Goal: Task Accomplishment & Management: Use online tool/utility

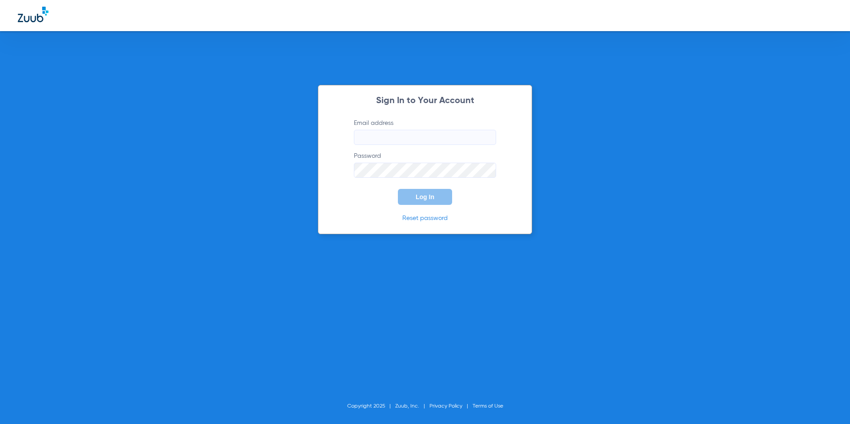
type input "[EMAIL_ADDRESS][DOMAIN_NAME]"
click at [418, 193] on button "Log In" at bounding box center [425, 197] width 54 height 16
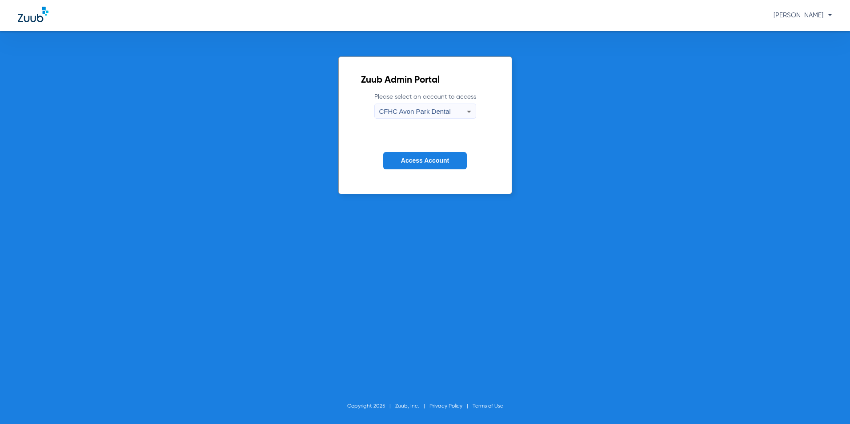
click at [567, 143] on div "Zuub Admin Portal Please select an account to access [GEOGRAPHIC_DATA] Dental A…" at bounding box center [425, 227] width 850 height 393
click at [451, 112] on div "CFHC Avon Park Dental" at bounding box center [423, 111] width 88 height 15
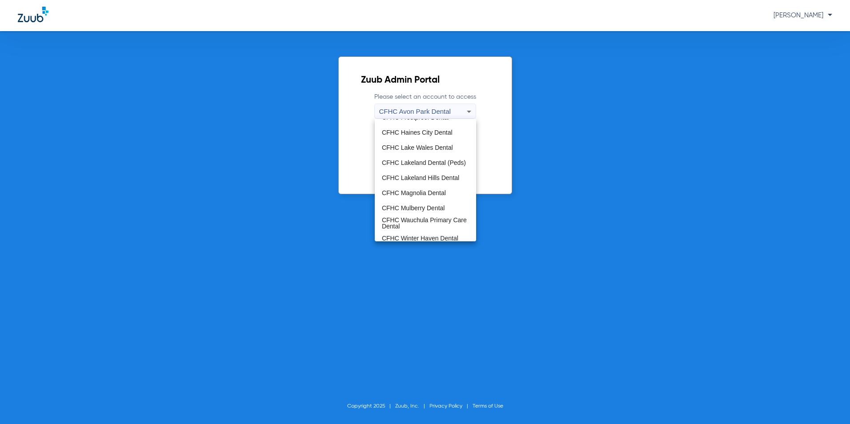
scroll to position [59, 0]
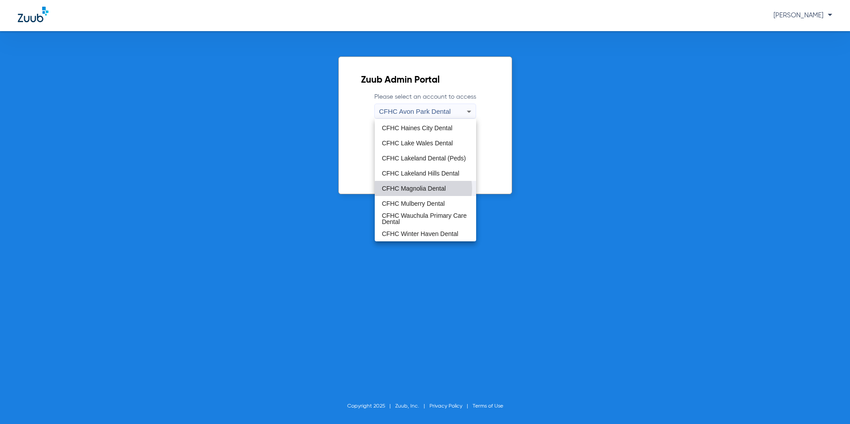
click at [423, 189] on span "CFHC Magnolia Dental" at bounding box center [414, 188] width 64 height 6
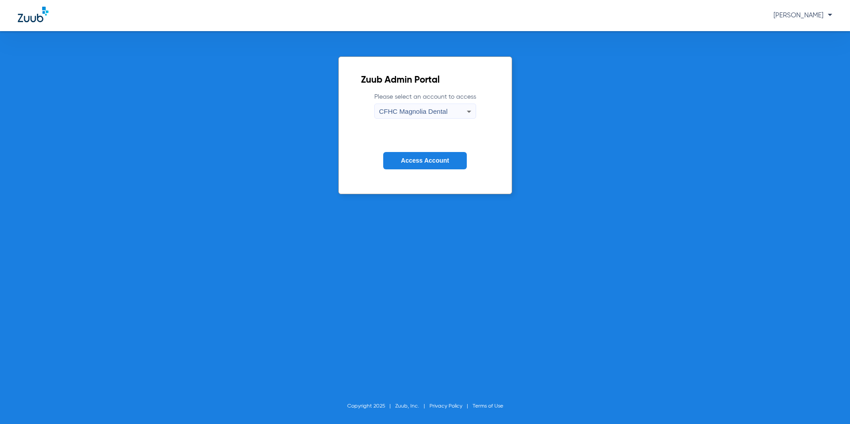
click at [420, 158] on span "Access Account" at bounding box center [425, 160] width 48 height 7
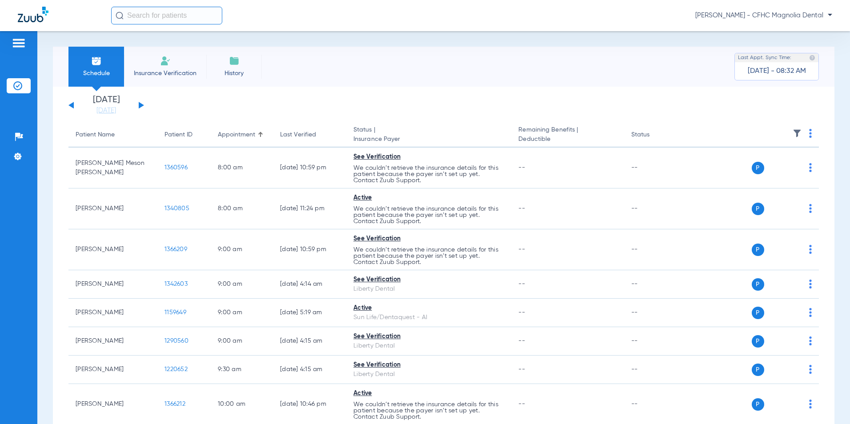
click at [140, 105] on button at bounding box center [141, 105] width 5 height 7
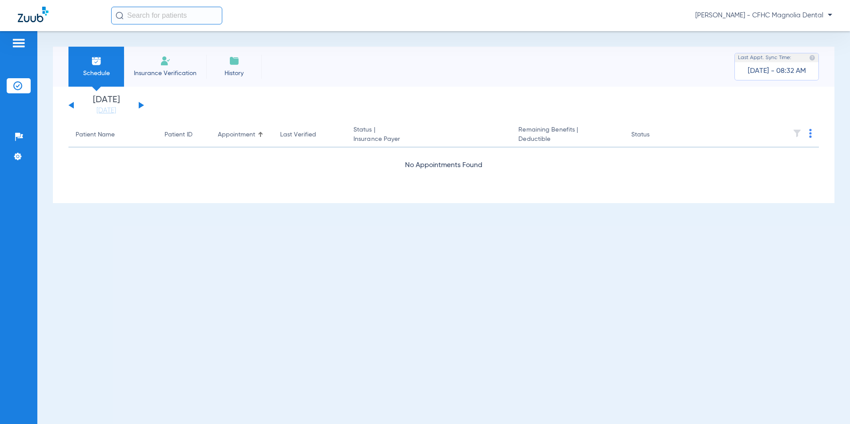
click at [140, 105] on button at bounding box center [141, 105] width 5 height 7
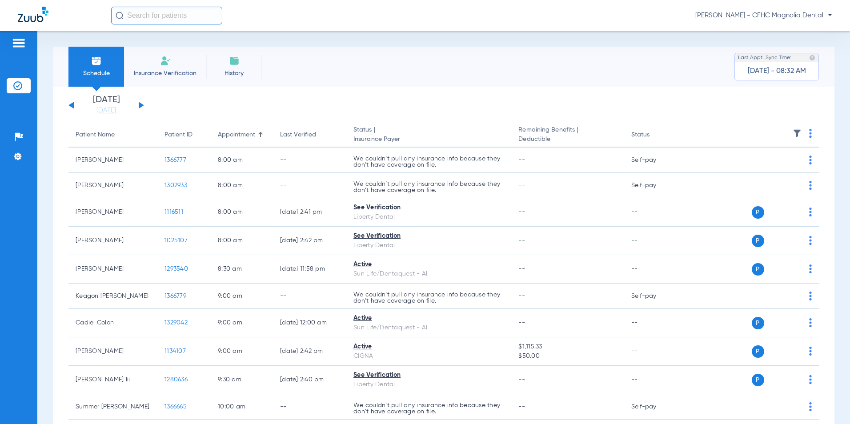
click at [809, 134] on img at bounding box center [810, 133] width 3 height 9
click at [776, 161] on button "Verify All" at bounding box center [771, 169] width 68 height 18
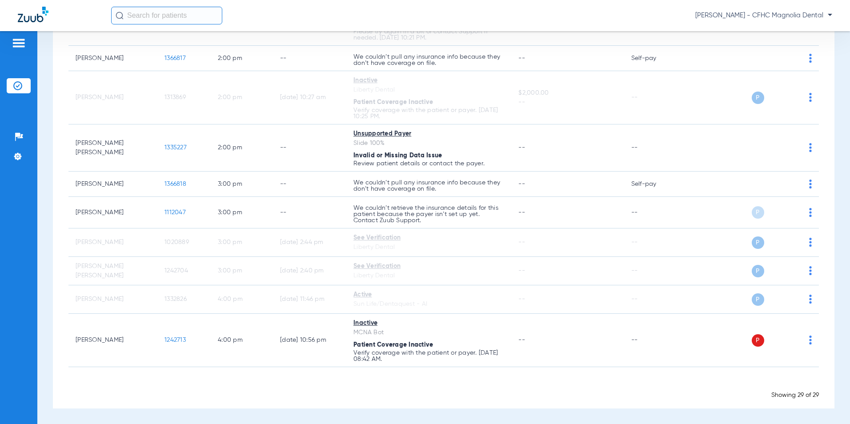
scroll to position [690, 0]
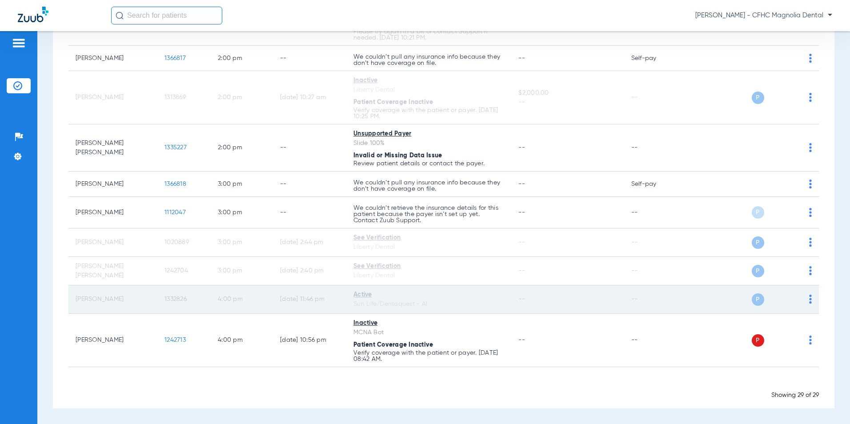
click at [221, 293] on td "4:00 PM" at bounding box center [242, 300] width 62 height 28
click at [111, 297] on td "[PERSON_NAME]" at bounding box center [112, 300] width 89 height 28
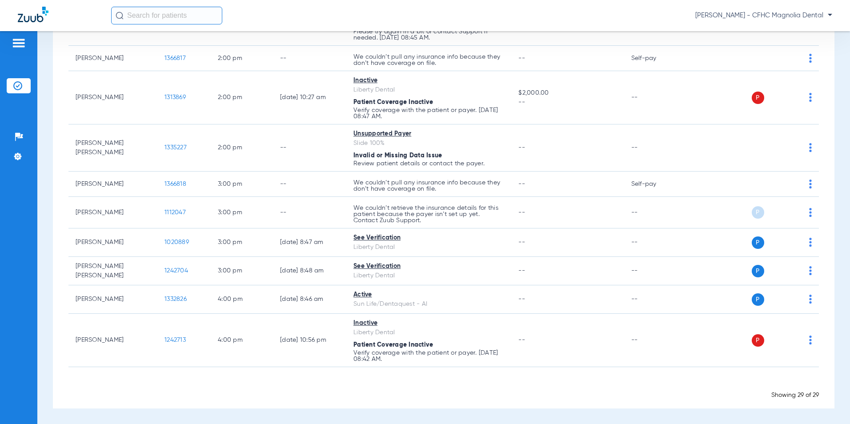
scroll to position [687, 0]
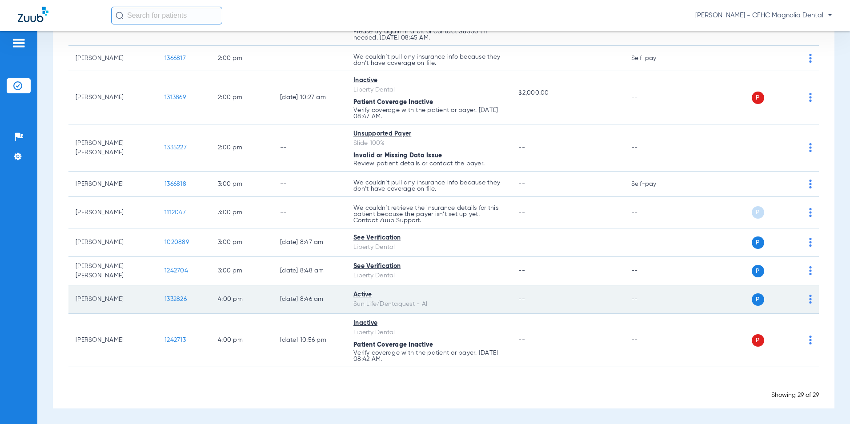
click at [181, 299] on span "1332826" at bounding box center [176, 299] width 22 height 6
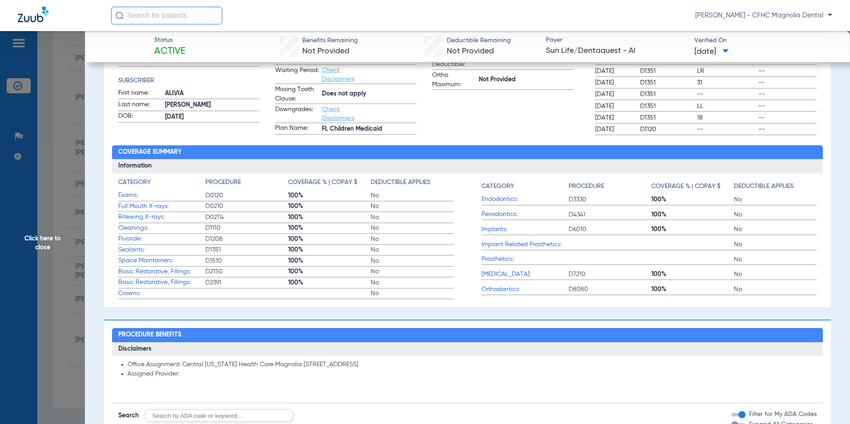
scroll to position [267, 0]
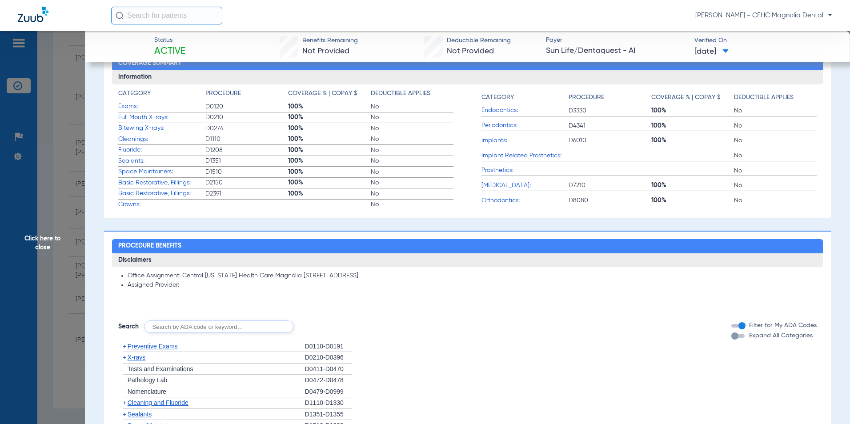
click at [732, 338] on div "button" at bounding box center [735, 336] width 7 height 7
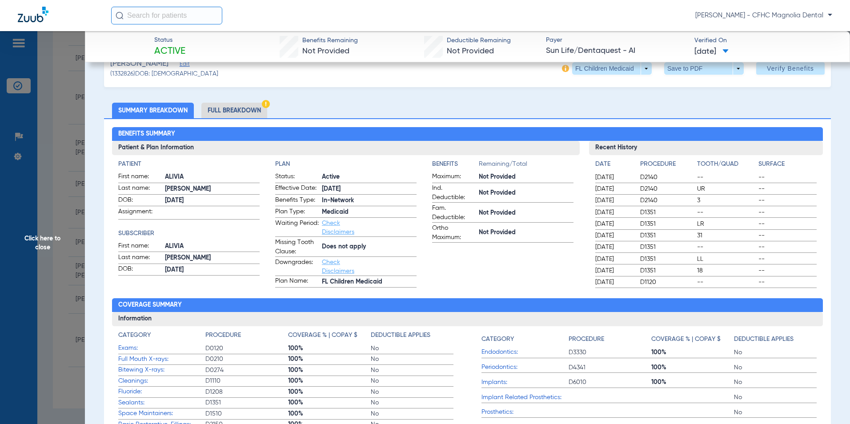
scroll to position [0, 0]
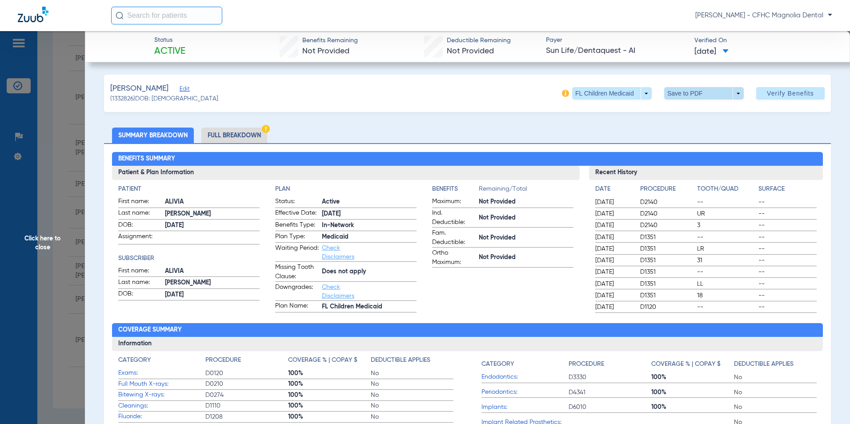
click at [697, 95] on span at bounding box center [703, 93] width 21 height 21
click at [697, 108] on span "Save to PDF" at bounding box center [700, 111] width 35 height 6
click at [60, 237] on span "Click here to close" at bounding box center [42, 243] width 85 height 424
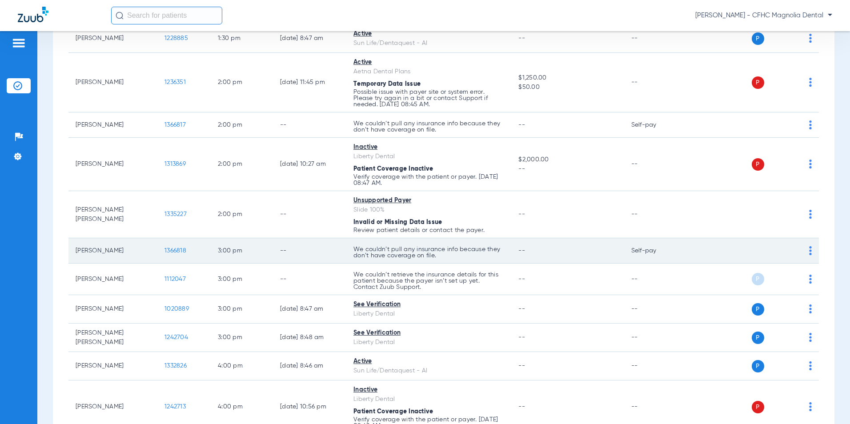
scroll to position [598, 0]
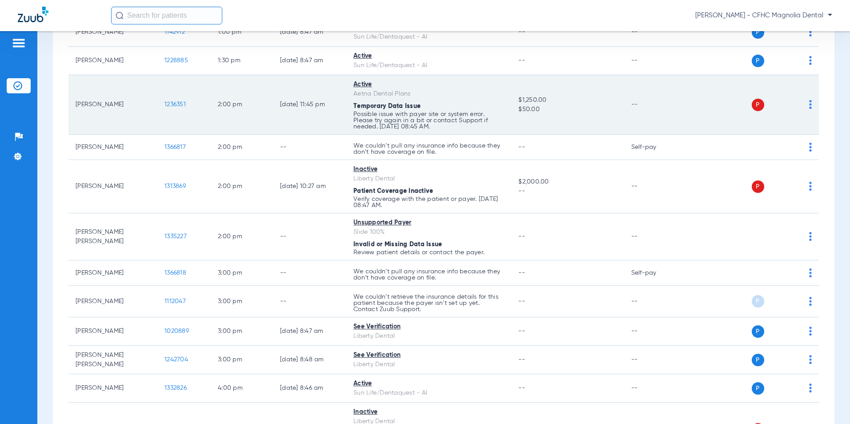
click at [175, 107] on span "1236351" at bounding box center [175, 104] width 21 height 6
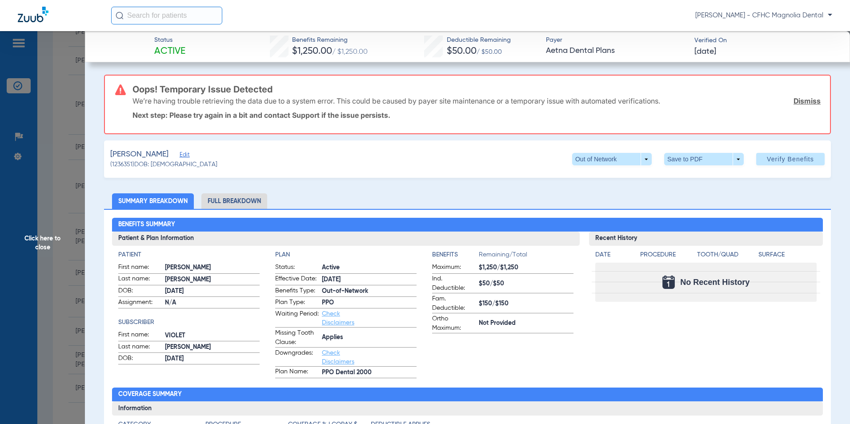
click at [188, 157] on span "Edit" at bounding box center [184, 156] width 8 height 8
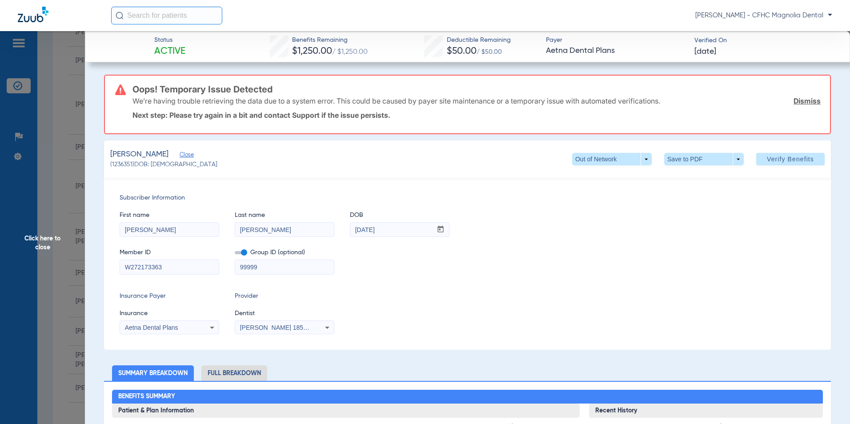
click at [71, 187] on span "Click here to close" at bounding box center [42, 243] width 85 height 424
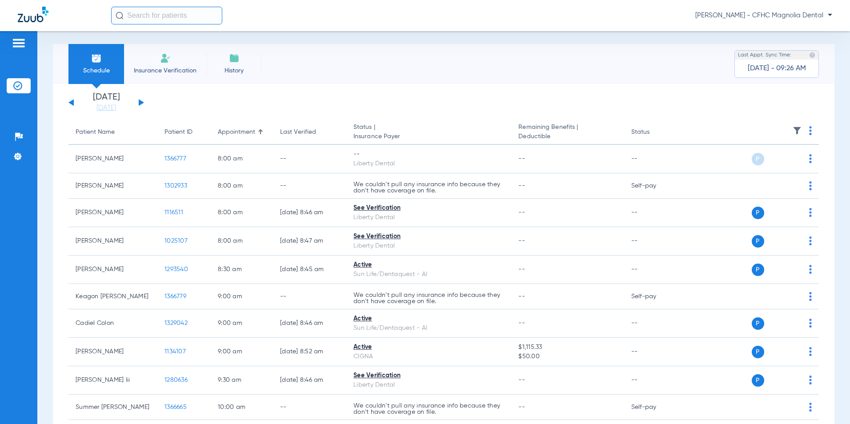
scroll to position [0, 0]
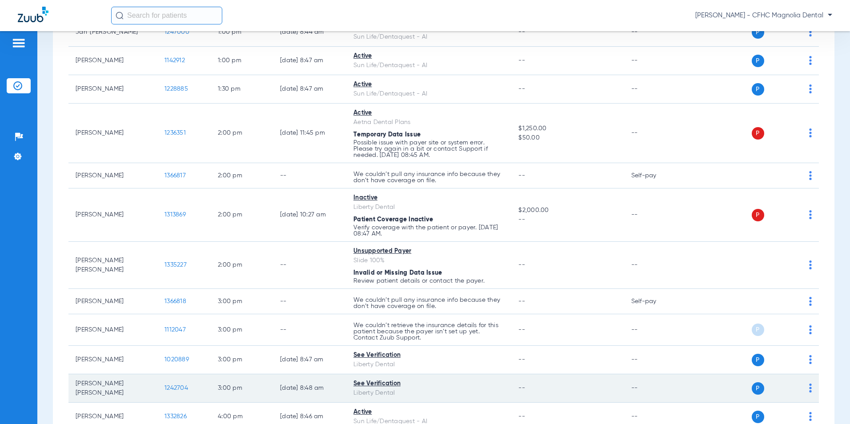
scroll to position [572, 0]
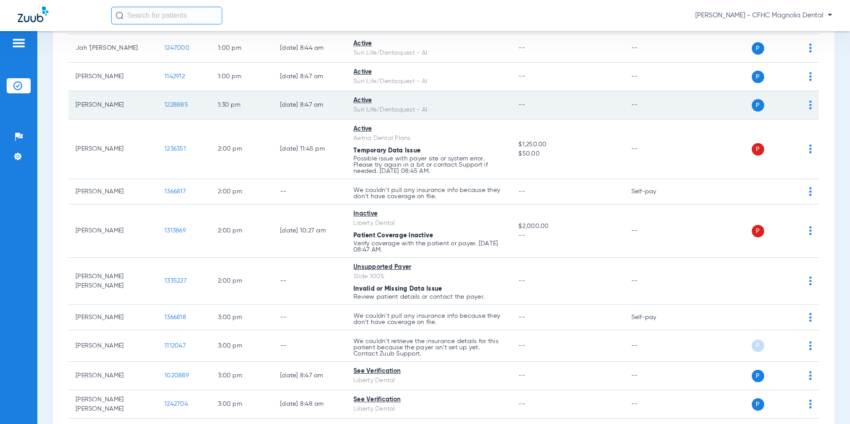
click at [179, 105] on span "1228885" at bounding box center [177, 105] width 24 height 6
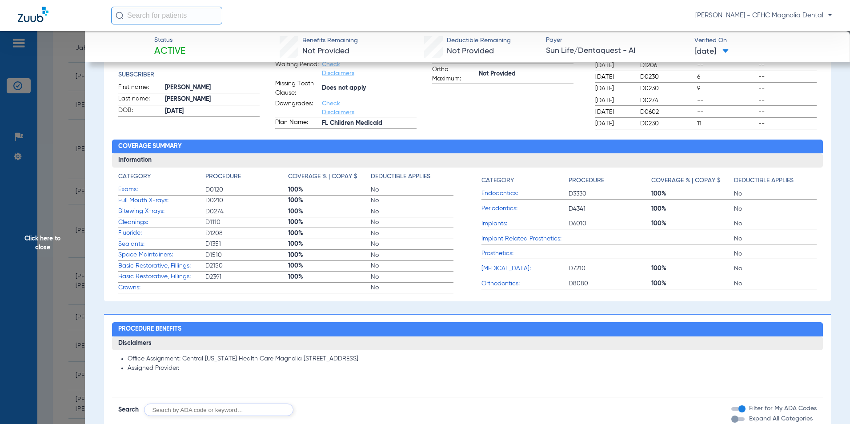
scroll to position [267, 0]
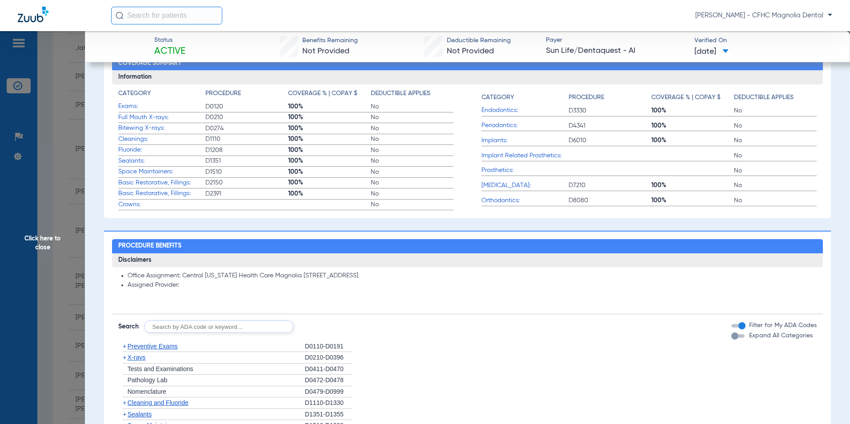
click at [732, 335] on div "button" at bounding box center [735, 336] width 7 height 7
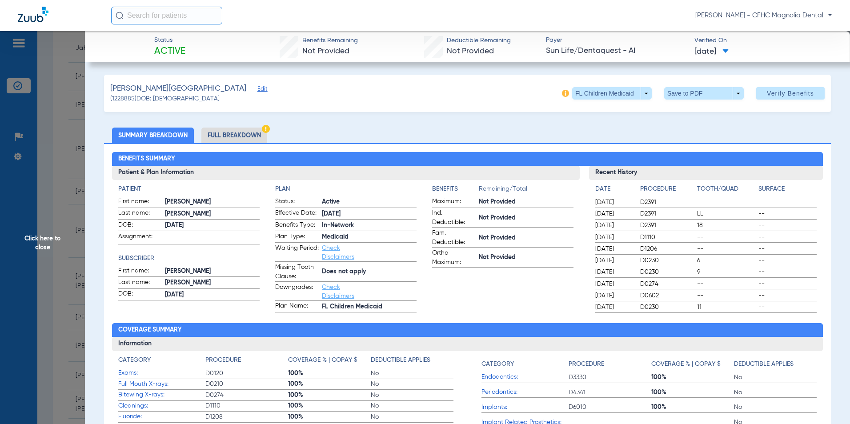
scroll to position [0, 0]
click at [695, 94] on span at bounding box center [703, 93] width 21 height 21
click at [685, 112] on span "Save to PDF" at bounding box center [700, 111] width 35 height 6
click at [68, 199] on span "Click here to close" at bounding box center [42, 243] width 85 height 424
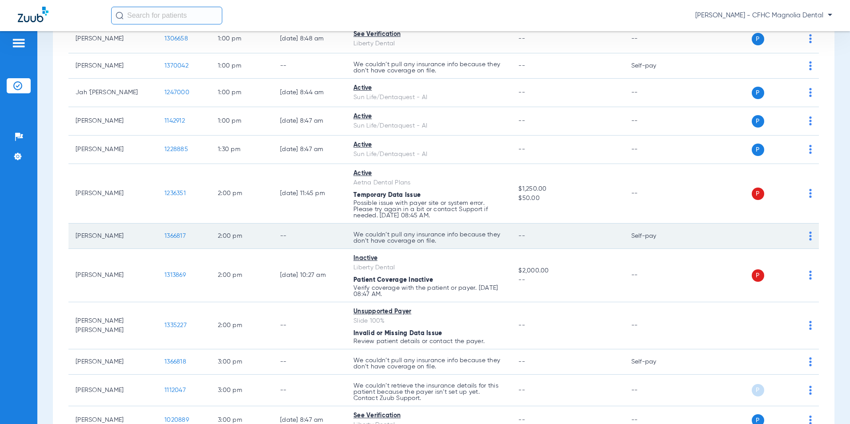
scroll to position [483, 0]
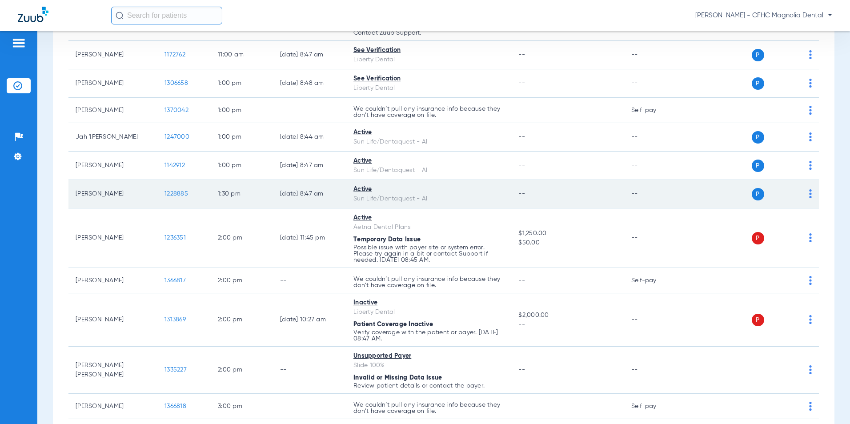
click at [130, 202] on td "[PERSON_NAME]" at bounding box center [112, 194] width 89 height 28
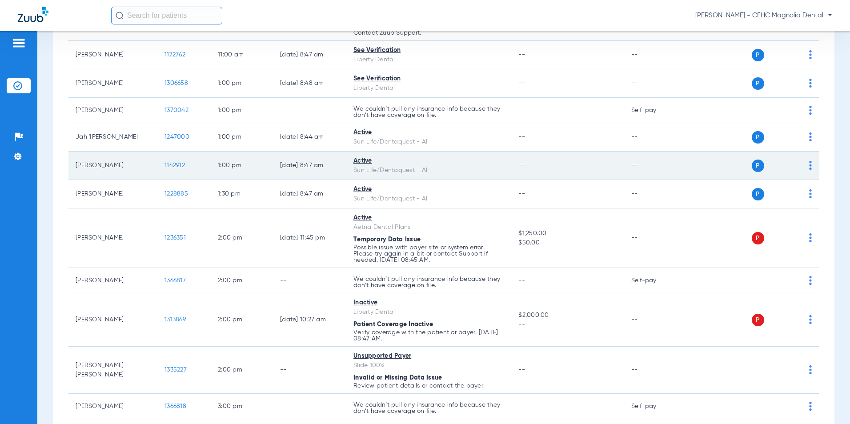
click at [181, 166] on span "1142912" at bounding box center [175, 165] width 20 height 6
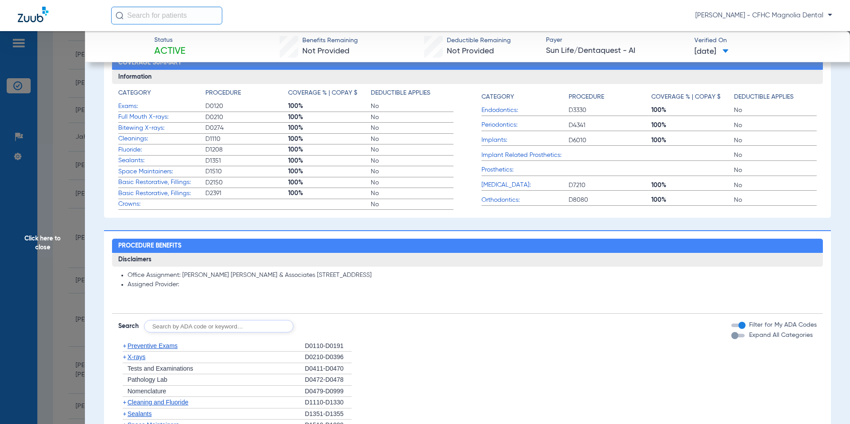
scroll to position [267, 0]
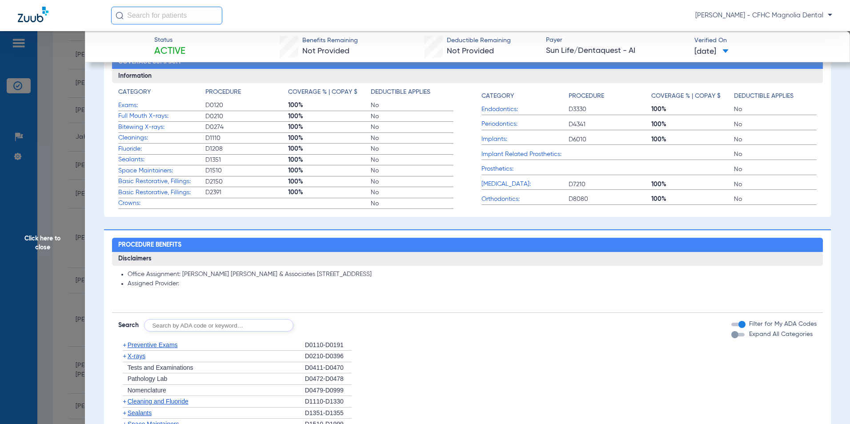
click at [732, 338] on div "button" at bounding box center [735, 334] width 7 height 7
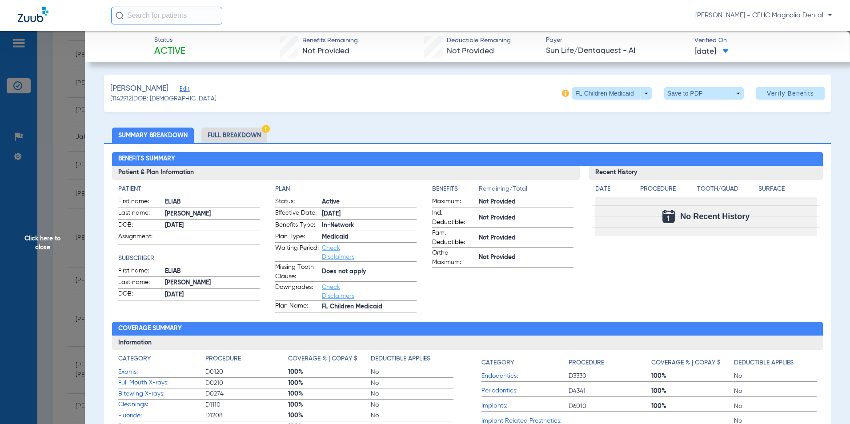
scroll to position [0, 0]
click at [696, 91] on span at bounding box center [703, 93] width 21 height 21
click at [688, 115] on button "insert_drive_file Save to PDF" at bounding box center [691, 111] width 67 height 18
click at [63, 262] on span "Click here to close" at bounding box center [42, 243] width 85 height 424
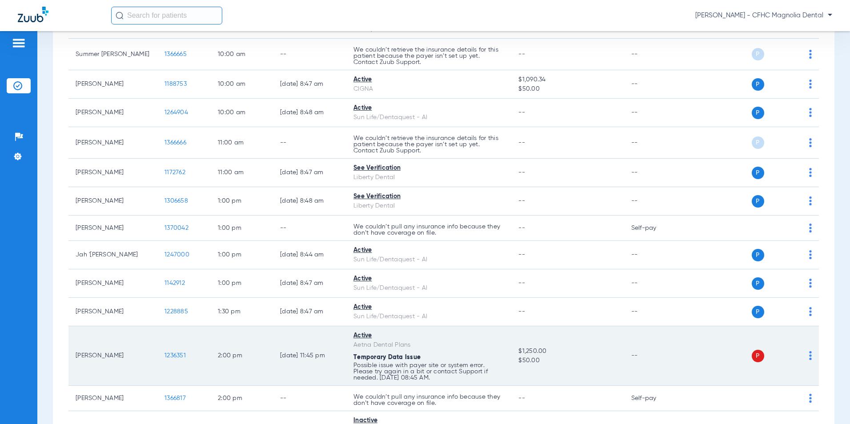
scroll to position [350, 0]
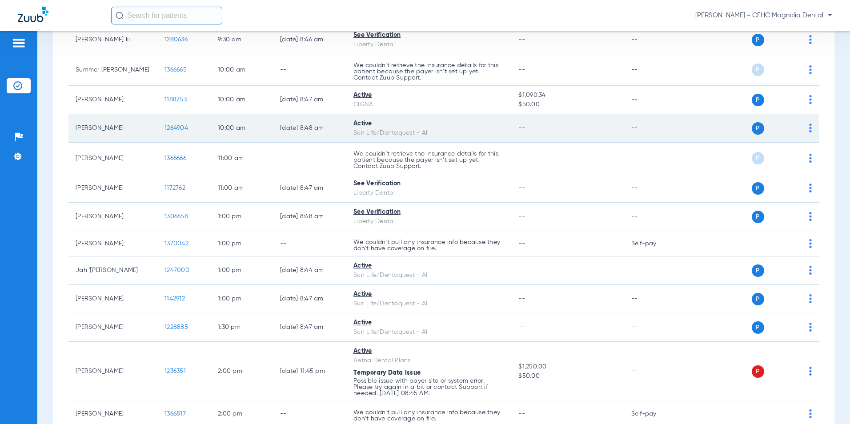
click at [180, 129] on span "1264904" at bounding box center [177, 128] width 24 height 6
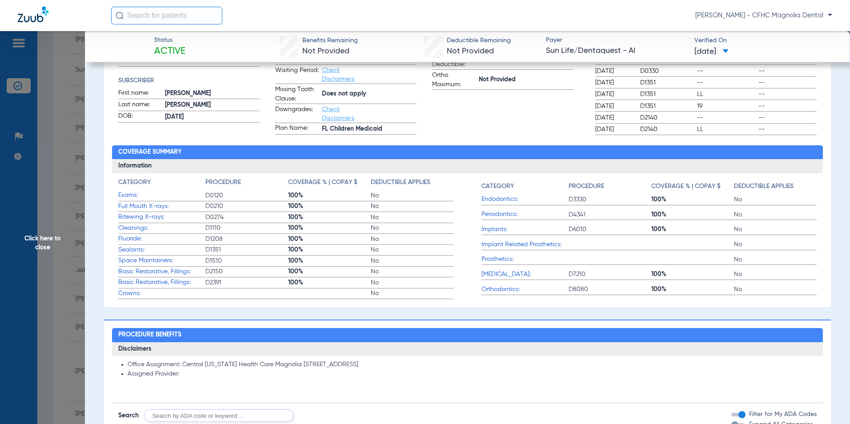
scroll to position [267, 0]
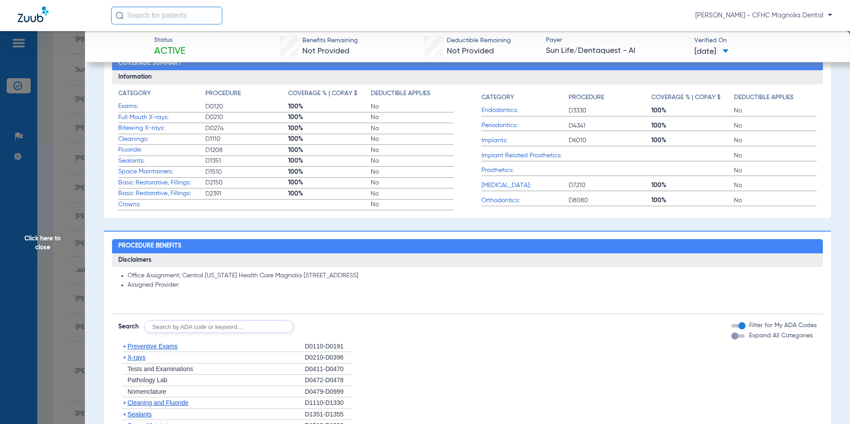
click at [732, 338] on div "button" at bounding box center [735, 336] width 7 height 7
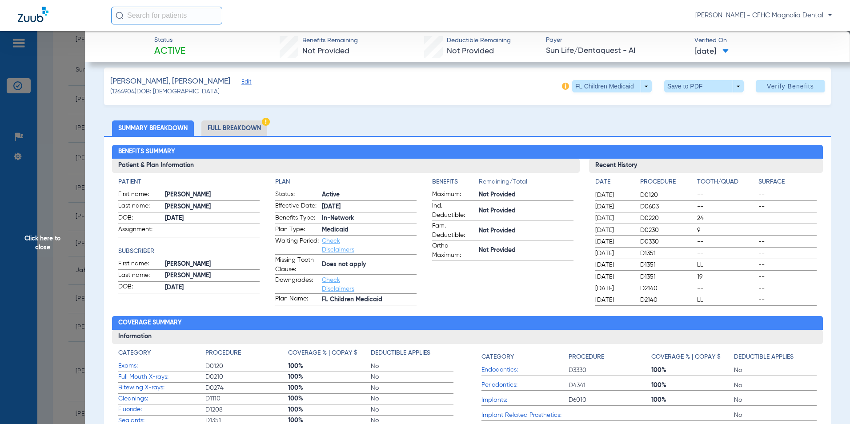
scroll to position [0, 0]
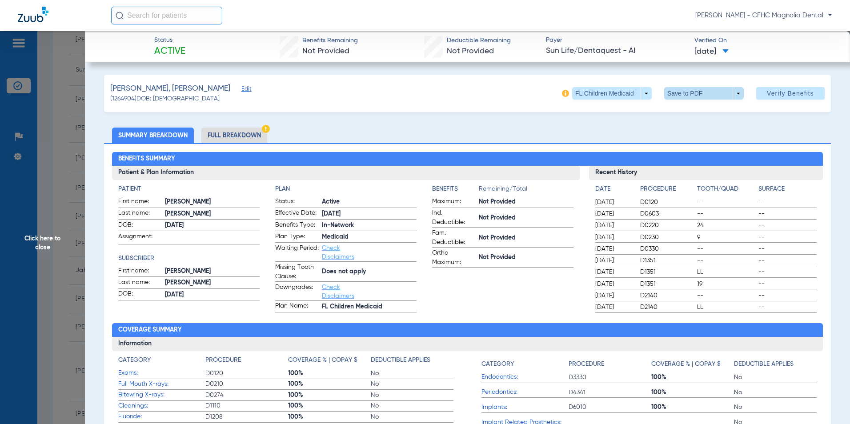
click at [701, 92] on span at bounding box center [703, 93] width 21 height 21
click at [692, 111] on span "Save to PDF" at bounding box center [700, 111] width 35 height 6
click at [692, 111] on div "AMADOR, JAYLIANA Edit (1264904) DOB: 02/21/2015 FL Children Medicaid arrow_drop…" at bounding box center [467, 93] width 727 height 37
click at [72, 221] on span "Click here to close" at bounding box center [42, 243] width 85 height 424
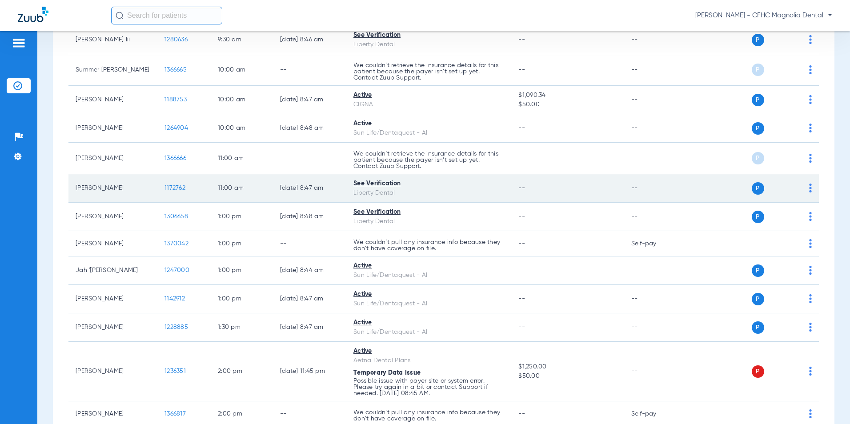
click at [138, 194] on td "[PERSON_NAME]" at bounding box center [112, 188] width 89 height 28
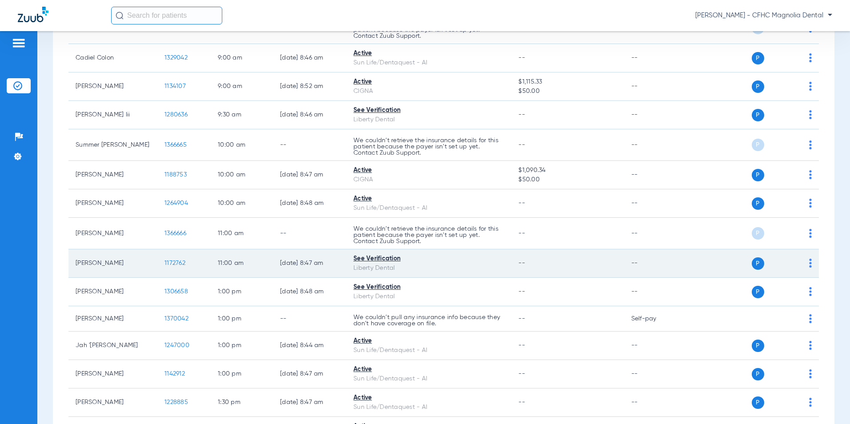
scroll to position [261, 0]
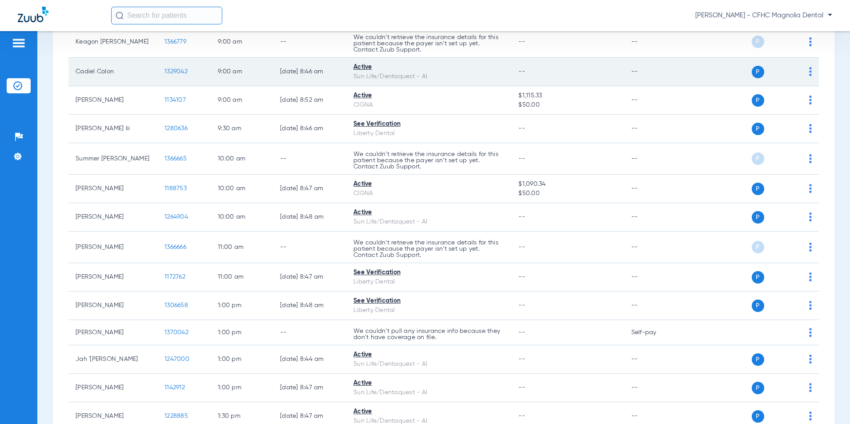
click at [177, 72] on span "1329042" at bounding box center [176, 71] width 23 height 6
copy span "to"
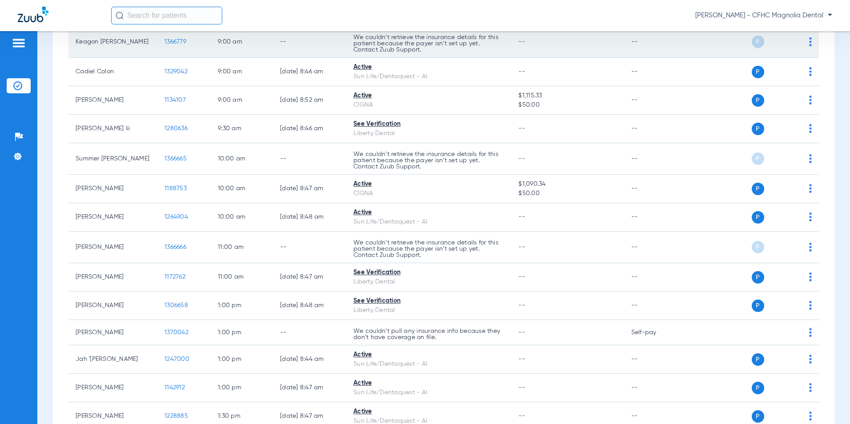
click at [195, 51] on td "1366779" at bounding box center [183, 42] width 53 height 32
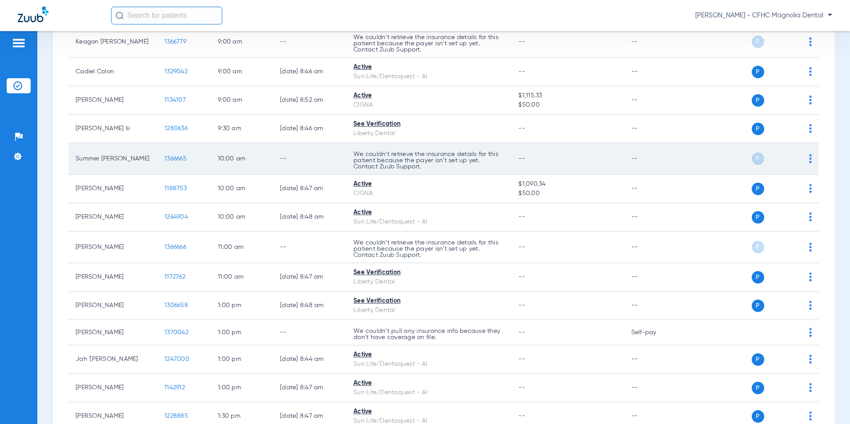
click at [337, 157] on td "--" at bounding box center [309, 159] width 73 height 32
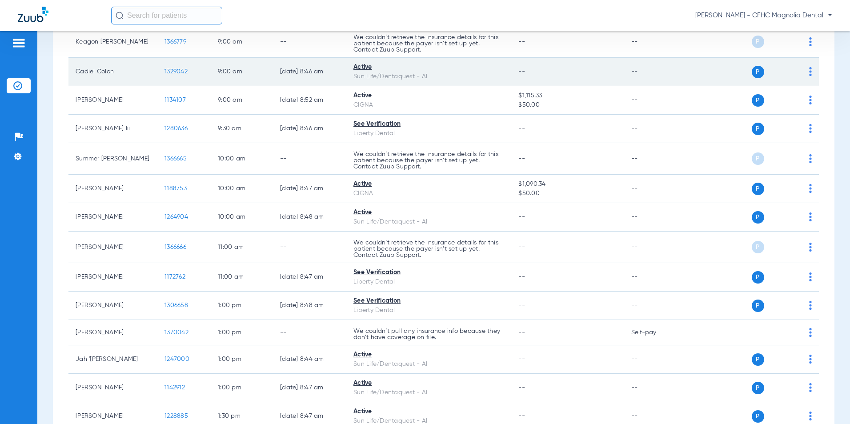
click at [178, 69] on span "1329042" at bounding box center [176, 71] width 23 height 6
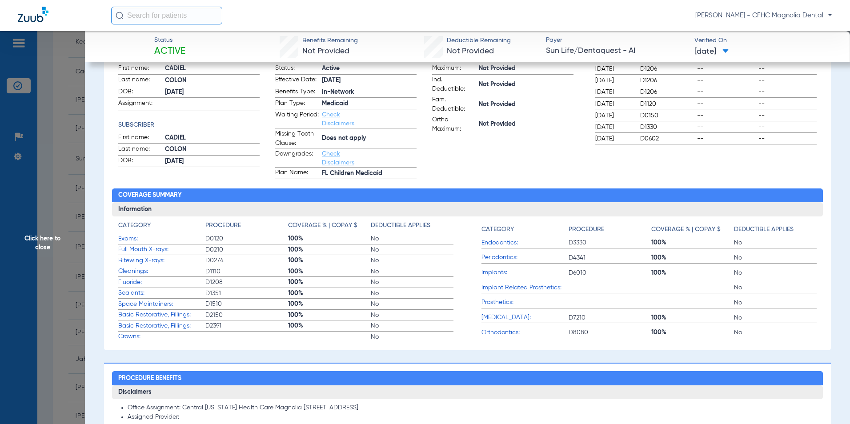
scroll to position [267, 0]
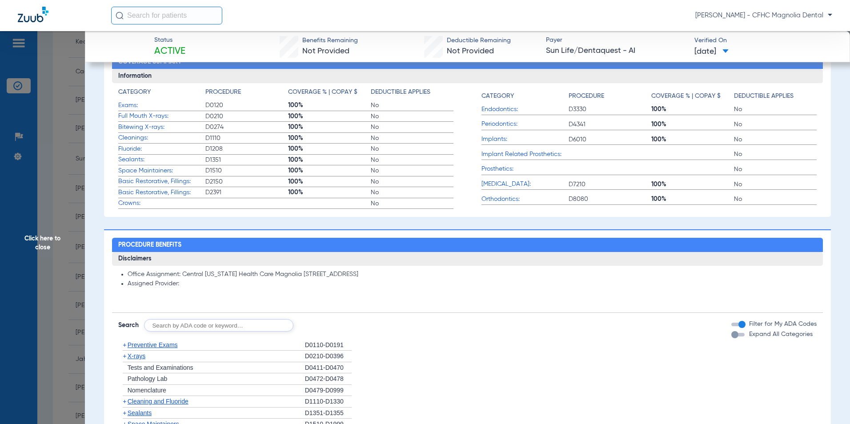
click at [732, 338] on div "button" at bounding box center [735, 334] width 7 height 7
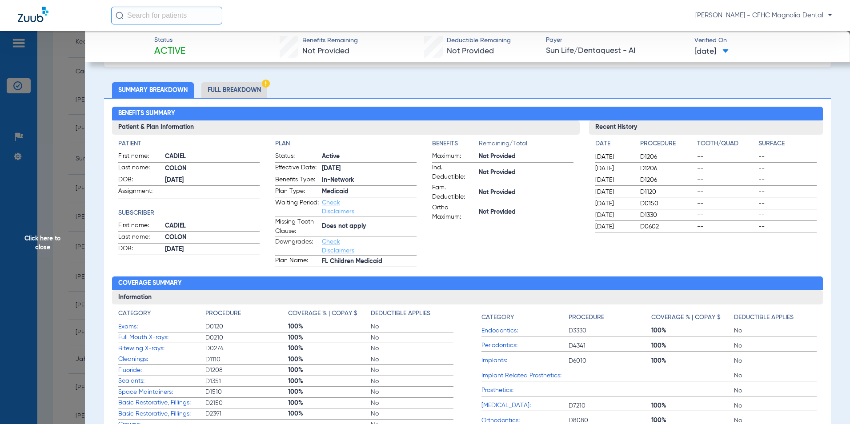
scroll to position [0, 0]
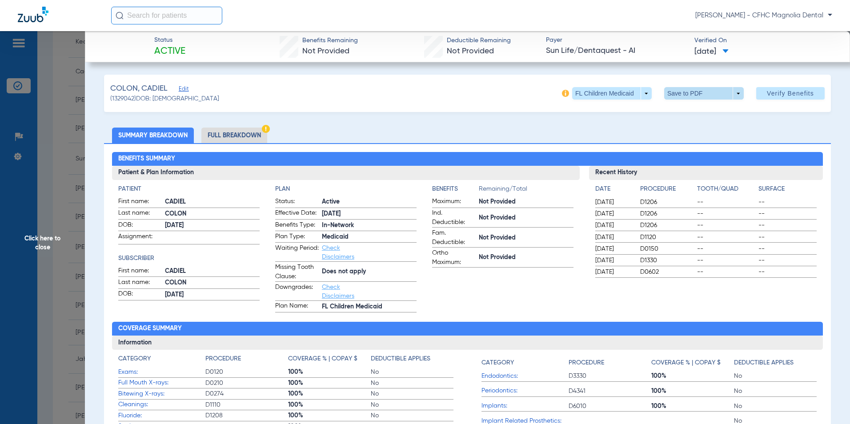
click at [700, 94] on span at bounding box center [703, 93] width 21 height 21
click at [697, 112] on span "Save to PDF" at bounding box center [700, 111] width 35 height 6
click at [64, 245] on span "Click here to close" at bounding box center [42, 243] width 85 height 424
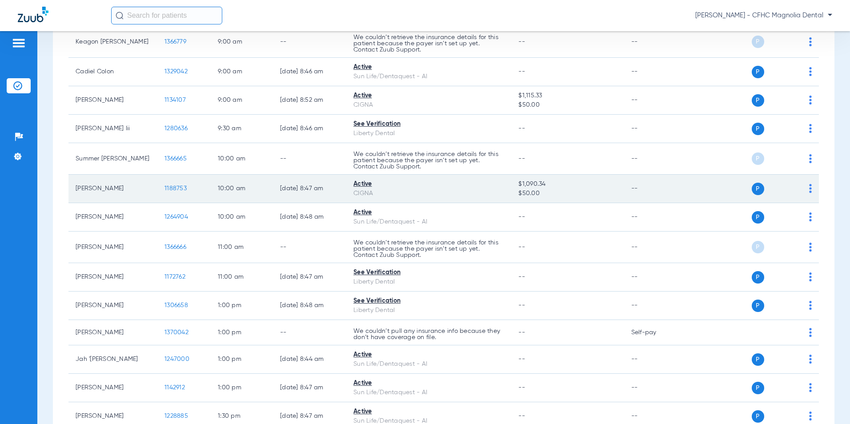
click at [144, 190] on td "[PERSON_NAME]" at bounding box center [112, 189] width 89 height 28
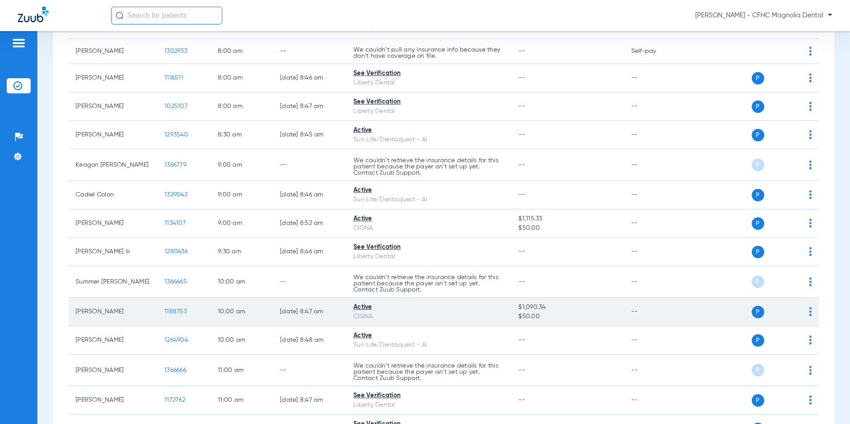
scroll to position [127, 0]
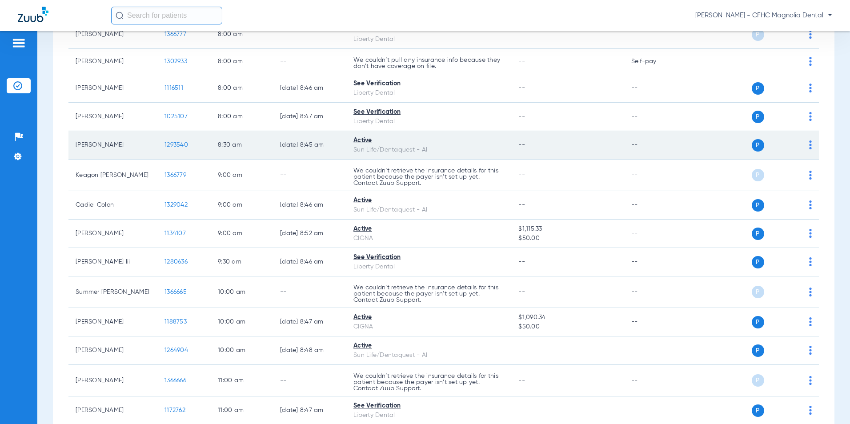
click at [183, 143] on span "1293540" at bounding box center [177, 145] width 24 height 6
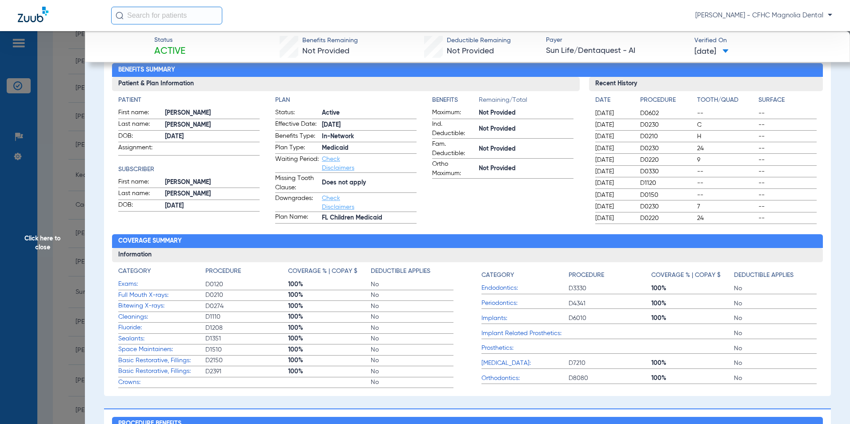
scroll to position [267, 0]
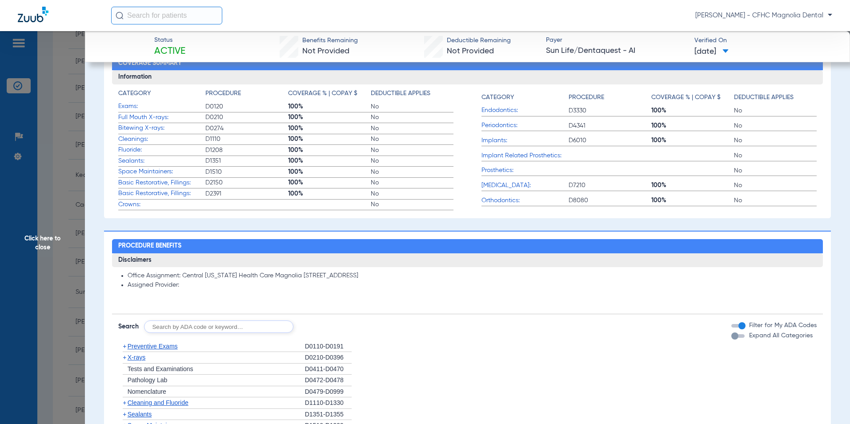
click at [732, 338] on div "button" at bounding box center [735, 336] width 7 height 7
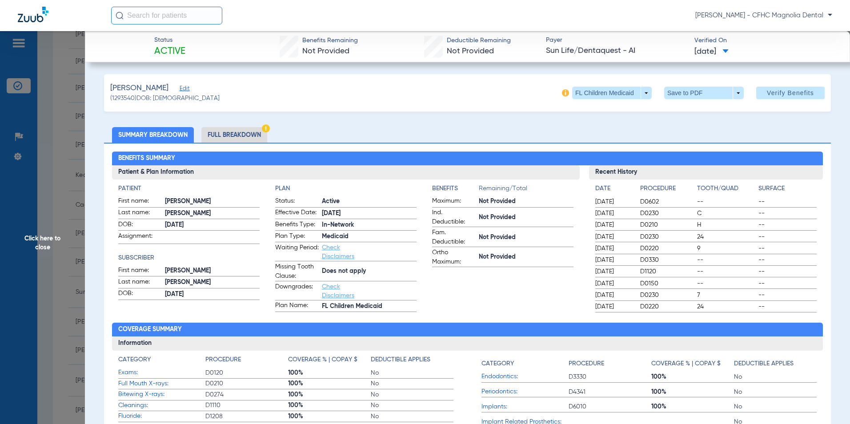
scroll to position [0, 0]
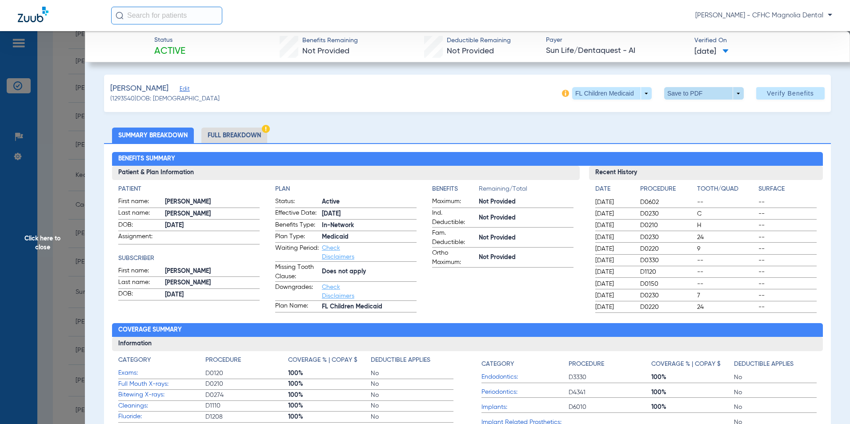
click at [696, 90] on span at bounding box center [703, 93] width 21 height 21
click at [695, 112] on span "Save to PDF" at bounding box center [700, 111] width 35 height 6
click at [58, 234] on span "Click here to close" at bounding box center [42, 243] width 85 height 424
